Goal: Task Accomplishment & Management: Use online tool/utility

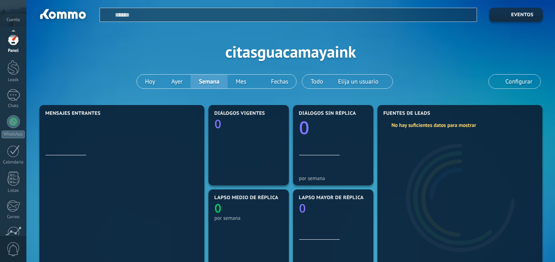
click at [16, 253] on div at bounding box center [13, 260] width 14 height 14
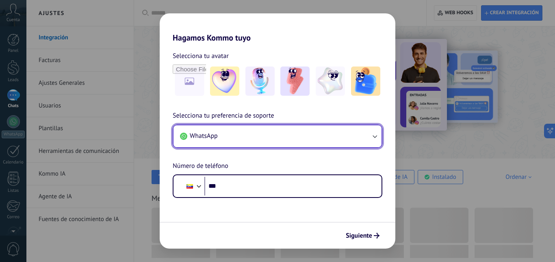
click at [240, 134] on button "WhatsApp" at bounding box center [277, 137] width 208 height 22
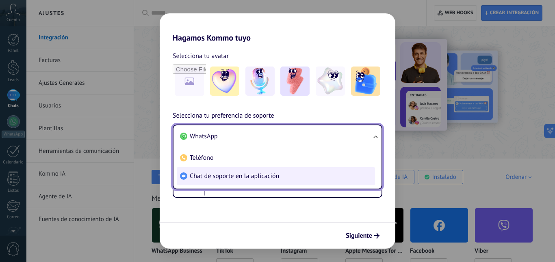
click at [249, 175] on span "Chat de soporte en la aplicación" at bounding box center [234, 176] width 89 height 8
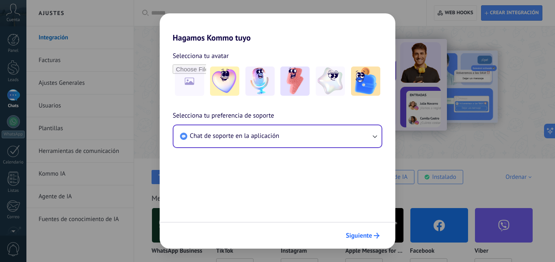
click at [357, 236] on span "Siguiente" at bounding box center [359, 236] width 26 height 6
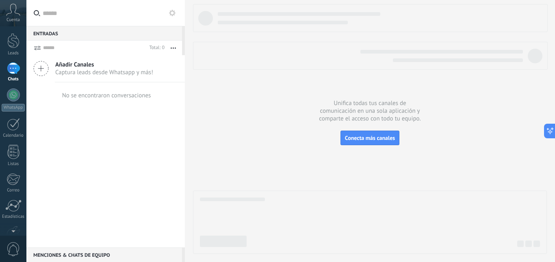
scroll to position [76, 0]
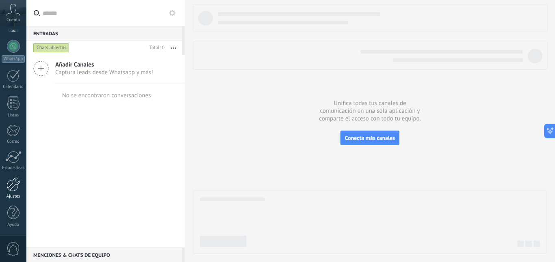
click at [15, 193] on link "Ajustes" at bounding box center [13, 189] width 26 height 22
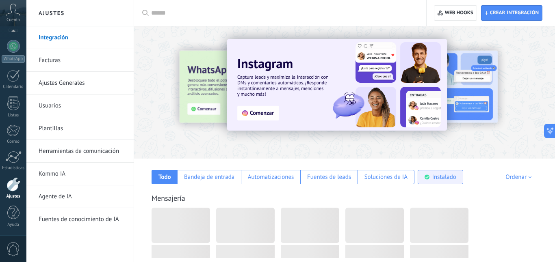
click at [444, 181] on div "Instalado" at bounding box center [440, 177] width 45 height 14
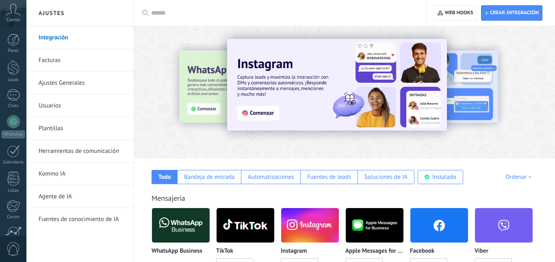
click at [197, 224] on img at bounding box center [181, 225] width 58 height 39
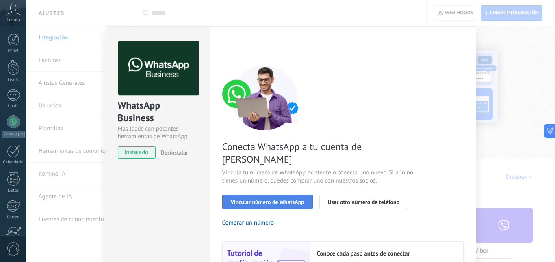
click at [298, 195] on button "Vincular número de WhatsApp" at bounding box center [267, 202] width 91 height 15
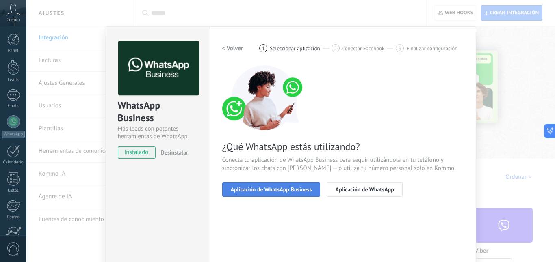
click at [296, 190] on span "Aplicación de WhatsApp Business" at bounding box center [271, 190] width 81 height 6
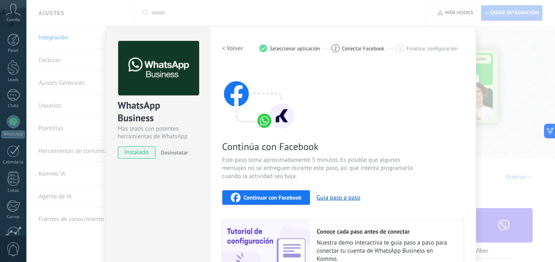
click at [290, 195] on span "Continuar con Facebook" at bounding box center [273, 198] width 58 height 6
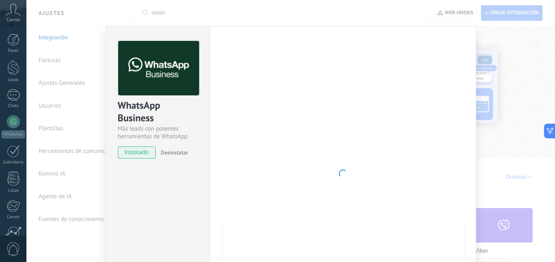
click at [487, 135] on div "WhatsApp Business Más leads con potentes herramientas de WhatsApp instalado Des…" at bounding box center [290, 131] width 528 height 262
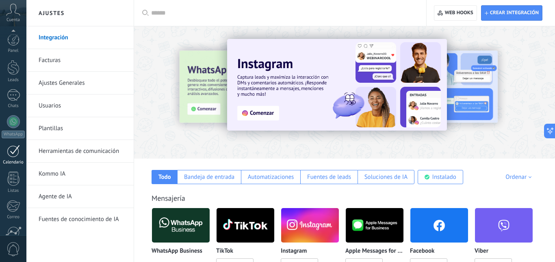
scroll to position [76, 0]
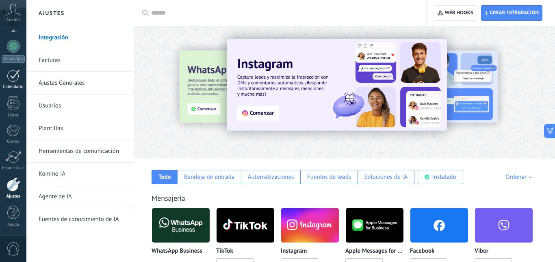
click at [22, 74] on link "Calendario" at bounding box center [13, 79] width 26 height 20
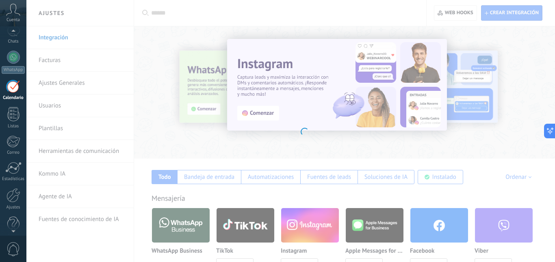
click at [15, 32] on div at bounding box center [13, 32] width 26 height 12
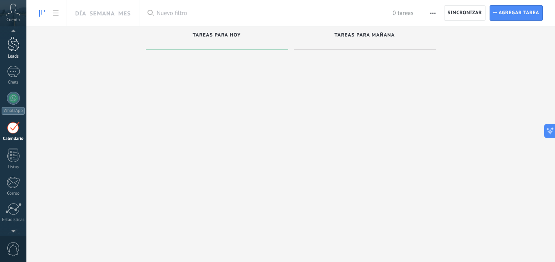
click at [7, 50] on div at bounding box center [13, 44] width 12 height 15
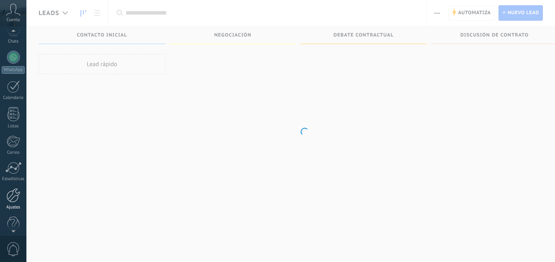
click at [16, 205] on div "Ajustes" at bounding box center [14, 207] width 24 height 5
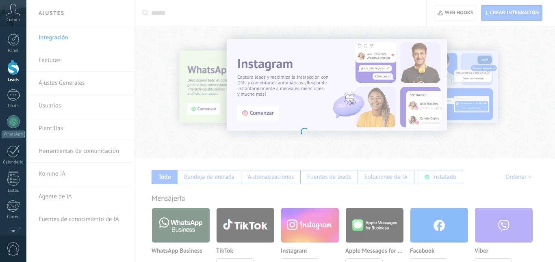
click at [188, 220] on body ".abccls-1,.abccls-2{fill-rule:evenodd}.abccls-2{fill:#fff} .abfcls-1{fill:none}…" at bounding box center [277, 131] width 555 height 262
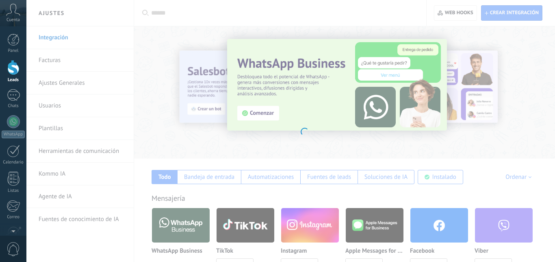
click at [233, 213] on body ".abccls-1,.abccls-2{fill-rule:evenodd}.abccls-2{fill:#fff} .abfcls-1{fill:none}…" at bounding box center [277, 131] width 555 height 262
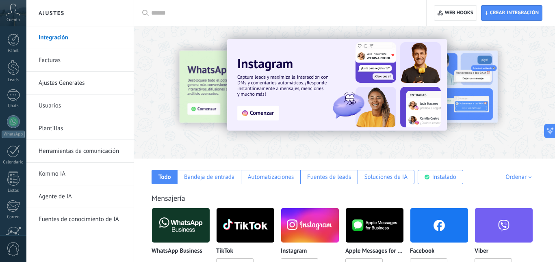
scroll to position [132, 0]
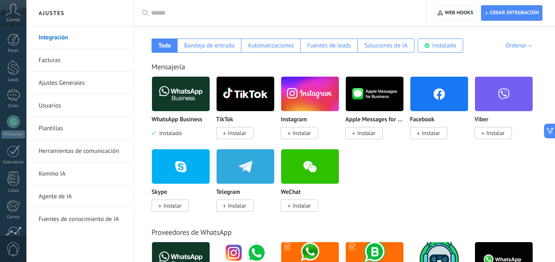
click at [185, 91] on img at bounding box center [181, 93] width 58 height 39
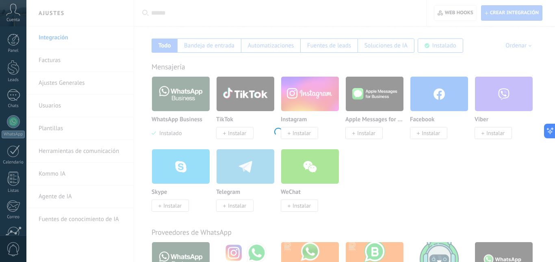
scroll to position [0, 0]
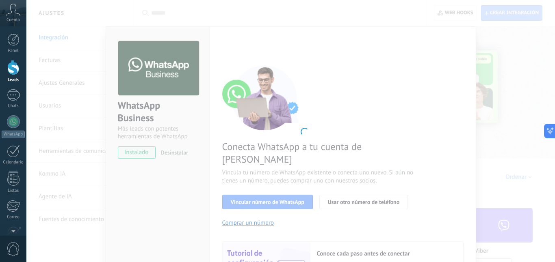
click at [327, 126] on body ".abccls-1,.abccls-2{fill-rule:evenodd}.abccls-2{fill:#fff} .abfcls-1{fill:none}…" at bounding box center [277, 131] width 555 height 262
click at [520, 95] on body ".abccls-1,.abccls-2{fill-rule:evenodd}.abccls-2{fill:#fff} .abfcls-1{fill:none}…" at bounding box center [277, 131] width 555 height 262
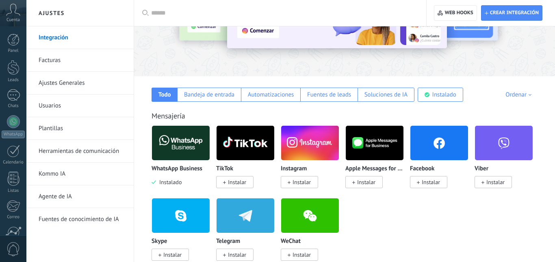
click at [167, 145] on img at bounding box center [181, 142] width 58 height 39
